Goal: Task Accomplishment & Management: Manage account settings

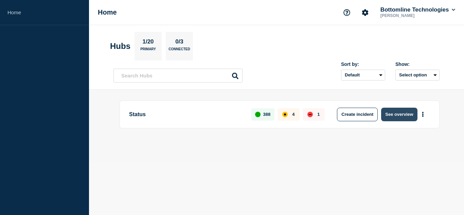
click at [400, 116] on button "See overview" at bounding box center [399, 115] width 36 height 14
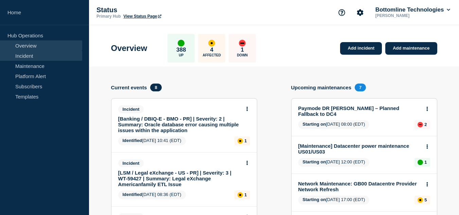
click at [37, 60] on link "Incident" at bounding box center [41, 56] width 82 height 10
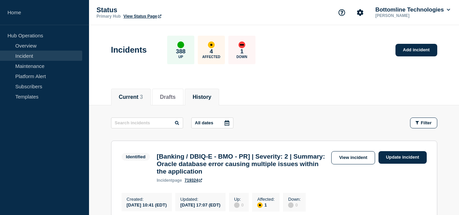
click at [199, 96] on button "History" at bounding box center [201, 97] width 19 height 6
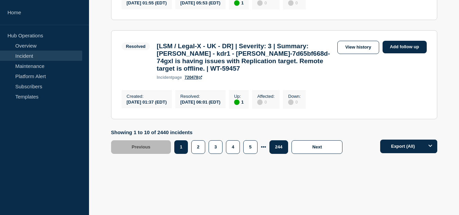
scroll to position [1022, 0]
click at [199, 143] on button "2" at bounding box center [198, 147] width 14 height 14
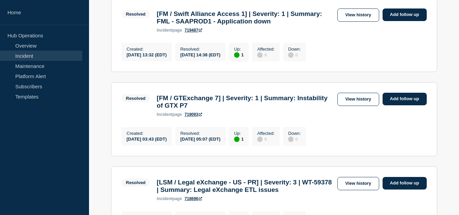
scroll to position [295, 0]
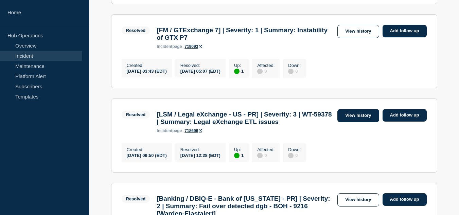
click at [345, 122] on link "View history" at bounding box center [357, 115] width 41 height 13
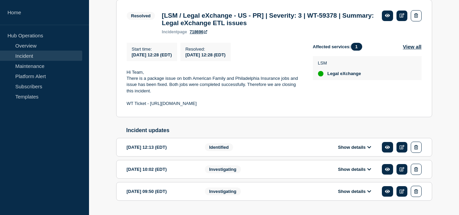
scroll to position [159, 0]
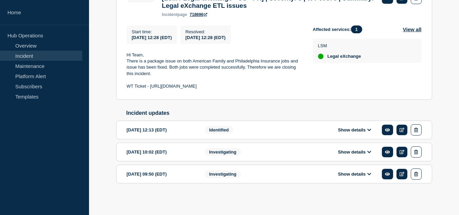
click at [370, 175] on icon at bounding box center [369, 174] width 4 height 4
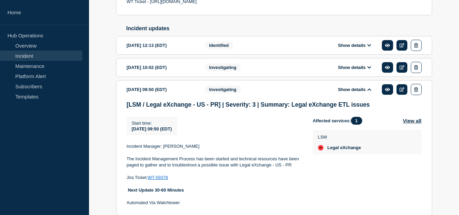
scroll to position [277, 0]
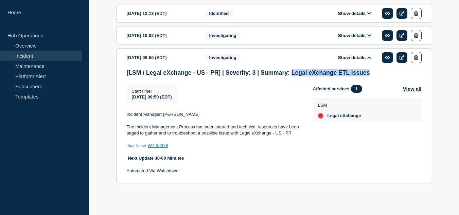
drag, startPoint x: 291, startPoint y: 72, endPoint x: 369, endPoint y: 72, distance: 78.1
click at [369, 72] on h3 "[LSM / Legal eXchange - US - PR] | Severity: 3 | Summary: Legal eXchange ETL is…" at bounding box center [274, 72] width 295 height 7
copy h3 "Legal eXchange ETL issues"
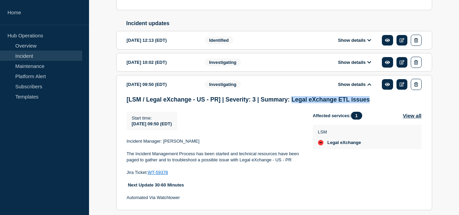
click at [366, 65] on button "Show details" at bounding box center [354, 62] width 37 height 6
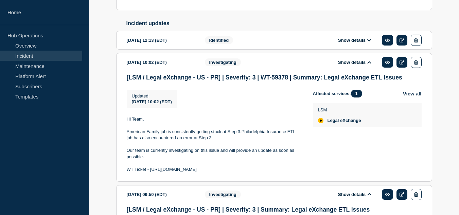
scroll to position [277, 0]
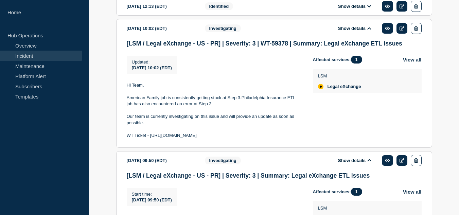
click at [40, 55] on link "Incident" at bounding box center [41, 56] width 82 height 10
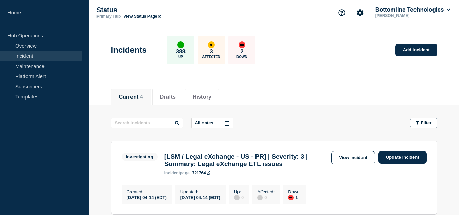
scroll to position [34, 0]
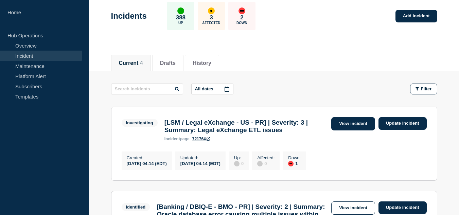
click at [347, 120] on link "View incident" at bounding box center [353, 123] width 44 height 13
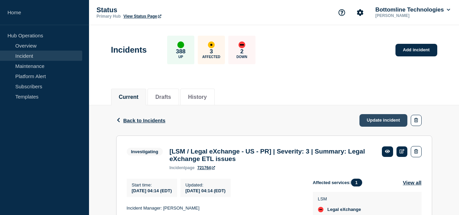
click at [364, 118] on link "Update incident" at bounding box center [383, 120] width 48 height 13
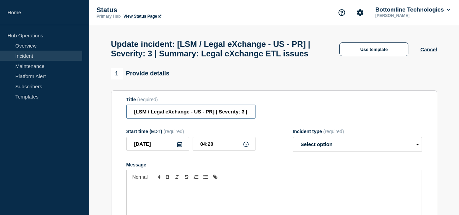
click at [247, 118] on input "[LSM / Legal eXchange - US - PR] | Severity: 3 | Summary: Legal eXchange ETL is…" at bounding box center [190, 112] width 129 height 14
paste input "WT-59568"
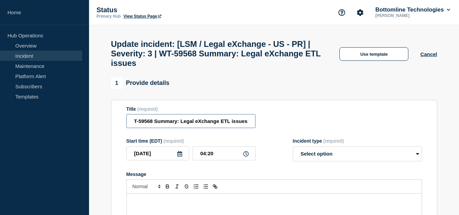
scroll to position [0, 0]
click at [245, 126] on input "[LSM / Legal eXchange - US - PR] | Severity: 3 | WT-59568 Summary: Legal eXchan…" at bounding box center [190, 121] width 129 height 14
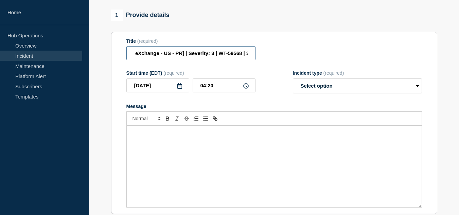
scroll to position [102, 0]
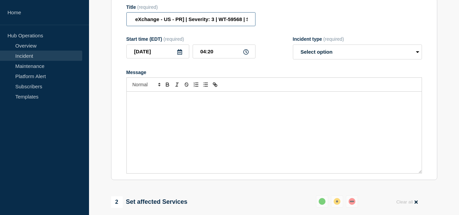
type input "[LSM / Legal eXchange - US - PR] | Severity: 3 | WT-59568 | Summary: Legal eXch…"
click at [342, 56] on select "Select option Investigating Identified Monitoring Resolved" at bounding box center [357, 51] width 129 height 15
select select "investigating"
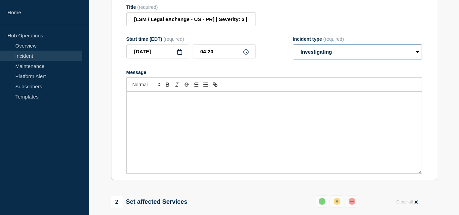
click at [293, 49] on select "Select option Investigating Identified Monitoring Resolved" at bounding box center [357, 51] width 129 height 15
click at [275, 121] on div "Message" at bounding box center [274, 132] width 295 height 81
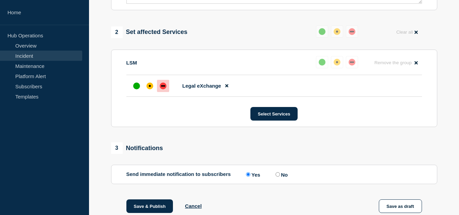
scroll to position [359, 0]
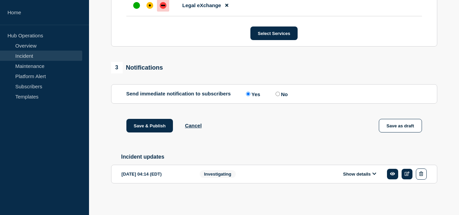
click at [365, 173] on button "Show details" at bounding box center [359, 174] width 37 height 6
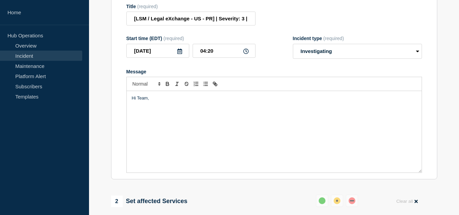
scroll to position [69, 0]
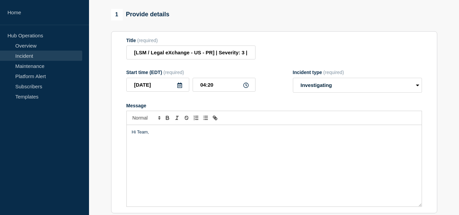
click at [166, 142] on p "Message" at bounding box center [274, 138] width 284 height 6
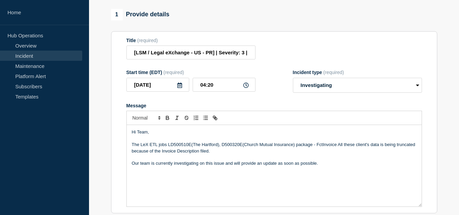
click at [219, 149] on p "The LeX ETL jobs LD500510E(The Hartford), D500320E(Church Mutual Insurance) pac…" at bounding box center [274, 148] width 284 height 13
click at [328, 150] on p "The LeX ETL jobs LD500510E(The Hartford) failed on Setp-1, D500320E(Church Mutu…" at bounding box center [274, 148] width 284 height 13
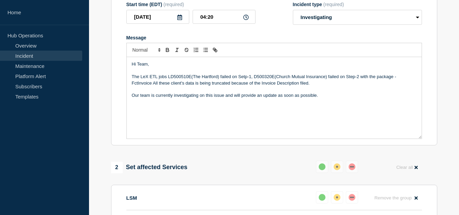
click at [315, 86] on p "The LeX ETL jobs LD500510E(The Hartford) failed on Setp-1, D500320E(Church Mutu…" at bounding box center [274, 80] width 284 height 13
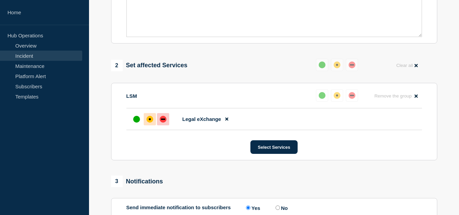
click at [149, 120] on div "affected" at bounding box center [150, 119] width 2 height 2
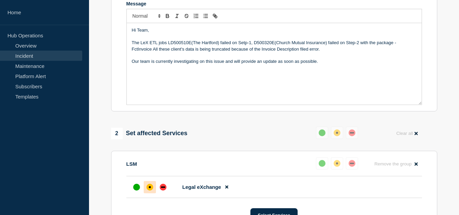
scroll to position [103, 0]
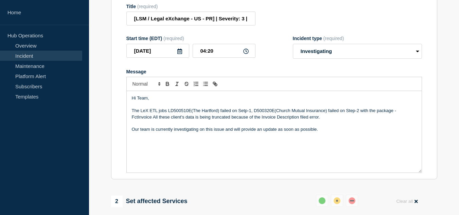
click at [331, 142] on div "Hi Team, The LeX ETL jobs LD500510E(The Hartford) failed on Setp-1, D500320E(Ch…" at bounding box center [274, 131] width 295 height 81
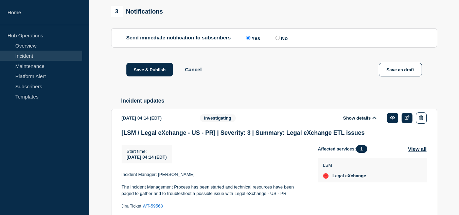
scroll to position [476, 0]
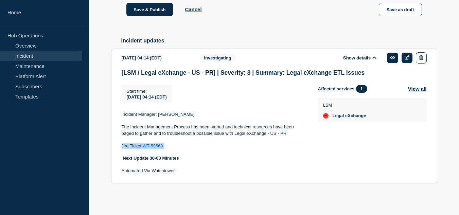
drag, startPoint x: 171, startPoint y: 145, endPoint x: 121, endPoint y: 145, distance: 50.2
click at [122, 145] on p "Jira Ticket: WT-59568" at bounding box center [214, 146] width 185 height 6
copy p "Jira Ticket: WT-59568"
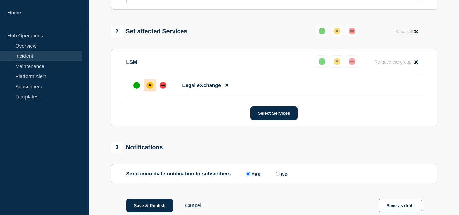
scroll to position [204, 0]
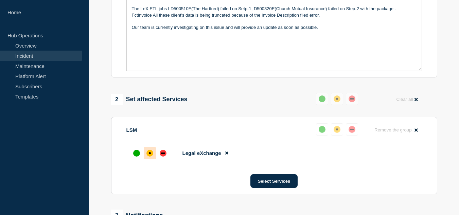
click at [198, 58] on div "Hi Team, The LeX ETL jobs LD500510E(The Hartford) failed on Setp-1, D500320E(Ch…" at bounding box center [274, 29] width 295 height 81
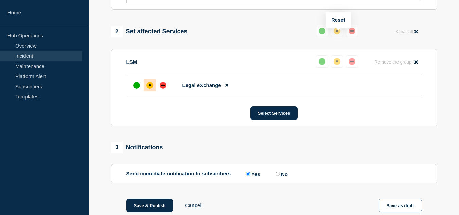
scroll to position [306, 0]
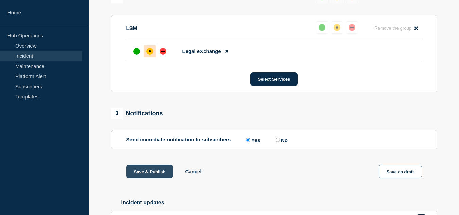
click at [146, 178] on button "Save & Publish" at bounding box center [149, 172] width 47 height 14
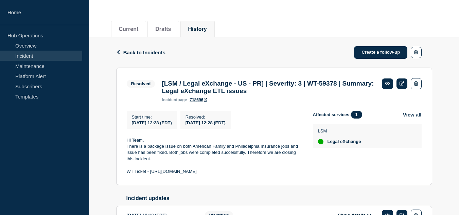
scroll to position [159, 0]
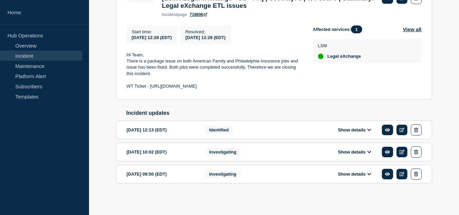
click at [362, 177] on button "Show details" at bounding box center [354, 174] width 37 height 6
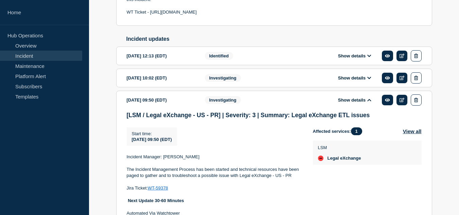
scroll to position [277, 0]
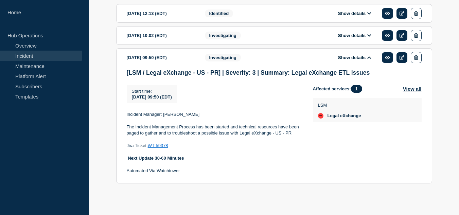
click at [355, 38] on div "Show details" at bounding box center [359, 35] width 124 height 11
click at [368, 34] on icon at bounding box center [369, 35] width 4 height 2
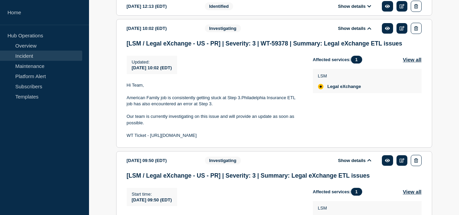
scroll to position [345, 0]
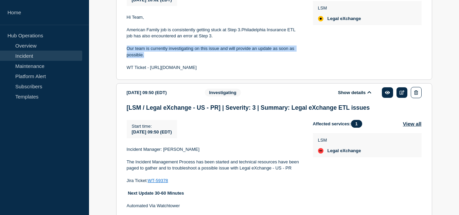
drag, startPoint x: 147, startPoint y: 60, endPoint x: 128, endPoint y: 55, distance: 20.0
click at [128, 55] on p "Our team is currently investigating on this issue and will provide an update as…" at bounding box center [214, 51] width 175 height 13
copy p "Our team is currently investigating on this issue and will provide an update as…"
